Goal: Find specific page/section: Find specific page/section

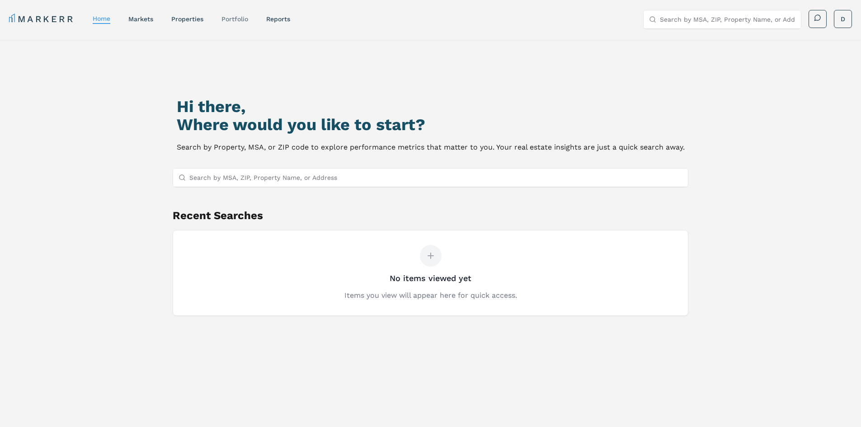
click at [244, 19] on link "Portfolio" at bounding box center [235, 18] width 27 height 7
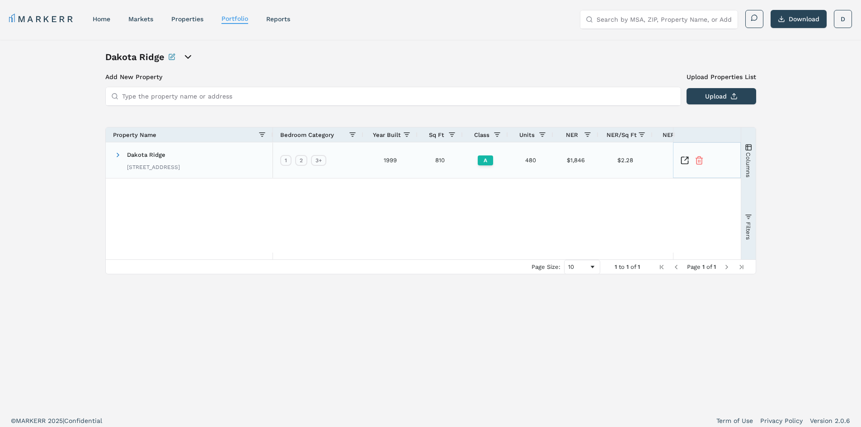
click at [681, 161] on icon "Inspect Comparable" at bounding box center [685, 160] width 9 height 9
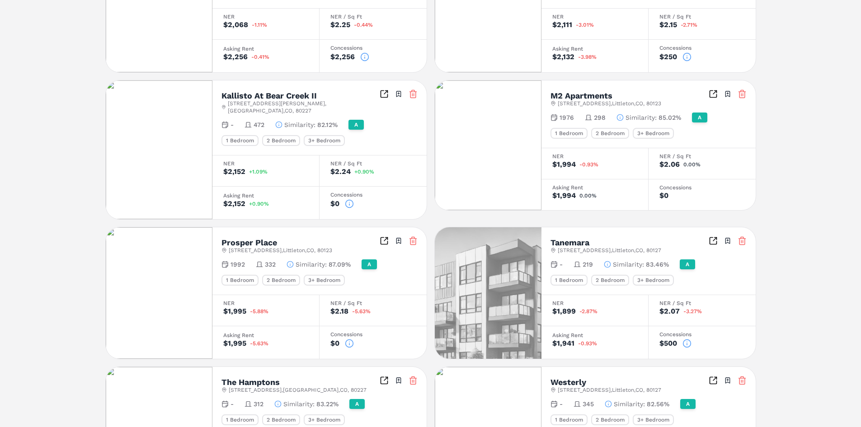
scroll to position [181, 0]
